Goal: Entertainment & Leisure: Consume media (video, audio)

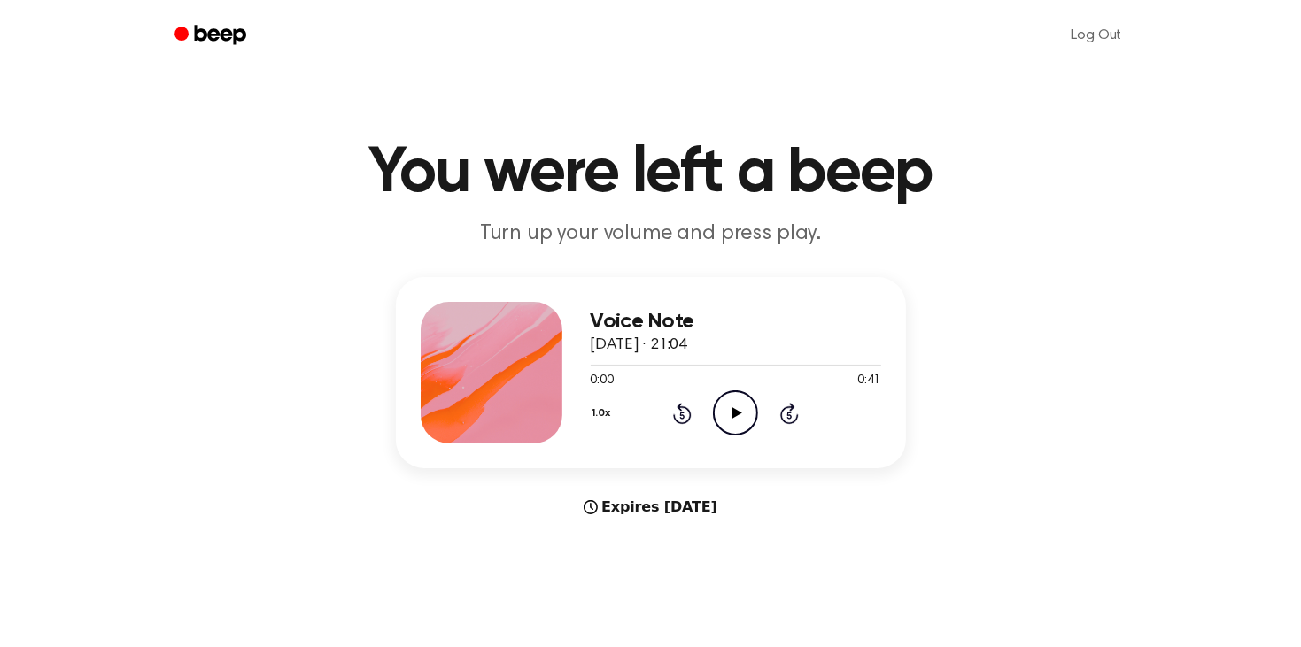
click at [740, 414] on icon "Play Audio" at bounding box center [735, 413] width 45 height 45
click at [716, 409] on icon "Play Audio" at bounding box center [735, 413] width 45 height 45
click at [732, 417] on icon at bounding box center [737, 413] width 10 height 12
click at [723, 400] on icon "Play Audio" at bounding box center [735, 413] width 45 height 45
click at [734, 406] on icon "Play Audio" at bounding box center [735, 413] width 45 height 45
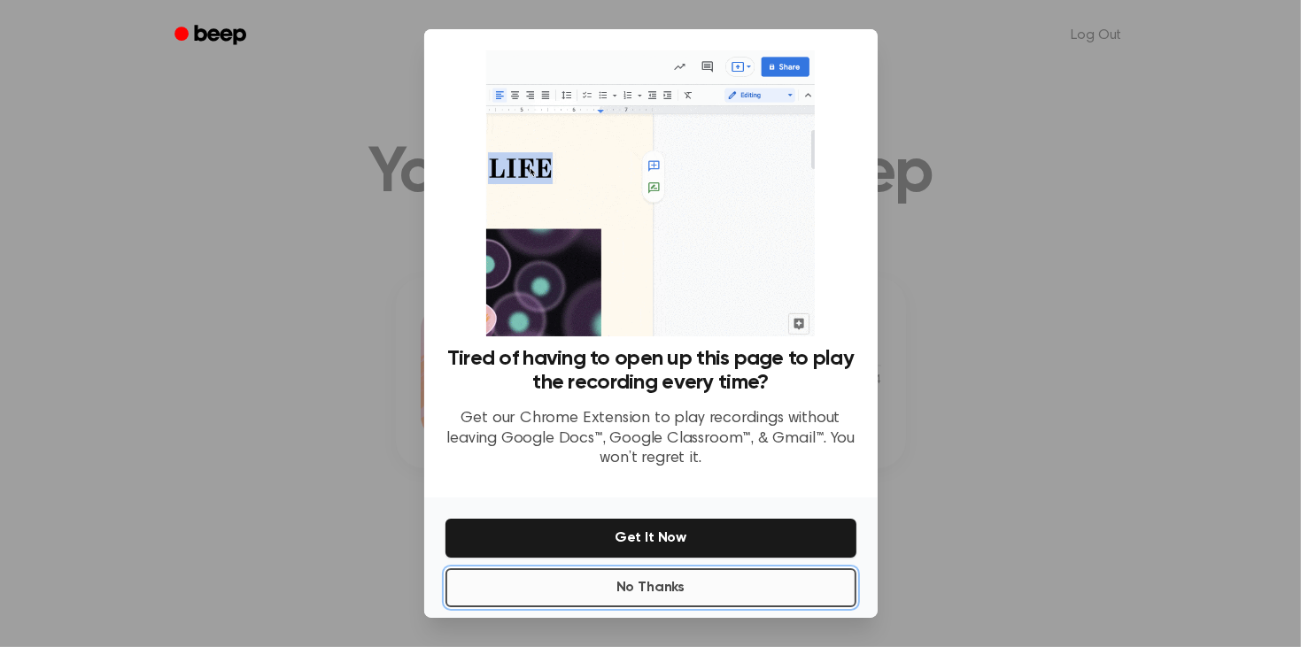
click at [699, 580] on button "No Thanks" at bounding box center [650, 588] width 411 height 39
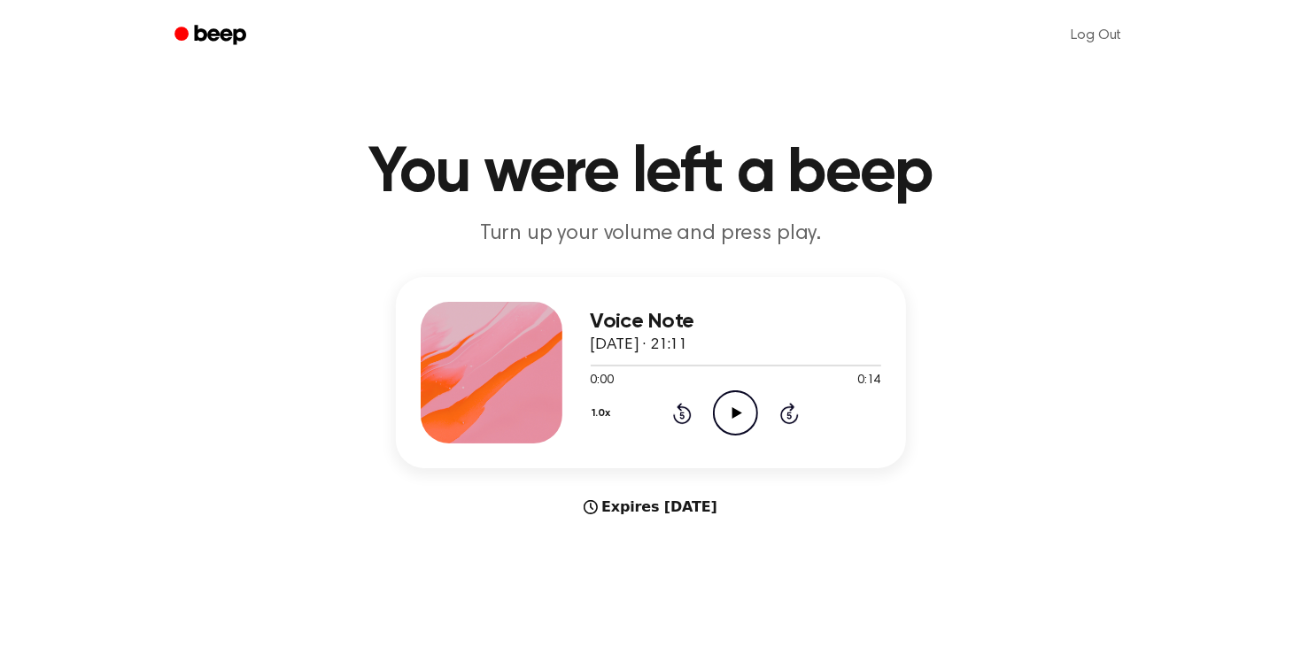
click at [723, 409] on icon "Play Audio" at bounding box center [735, 413] width 45 height 45
click at [730, 398] on icon "Play Audio" at bounding box center [735, 413] width 45 height 45
click at [731, 417] on icon "Play Audio" at bounding box center [735, 413] width 45 height 45
click at [727, 413] on icon "Play Audio" at bounding box center [735, 413] width 45 height 45
